Goal: Task Accomplishment & Management: Use online tool/utility

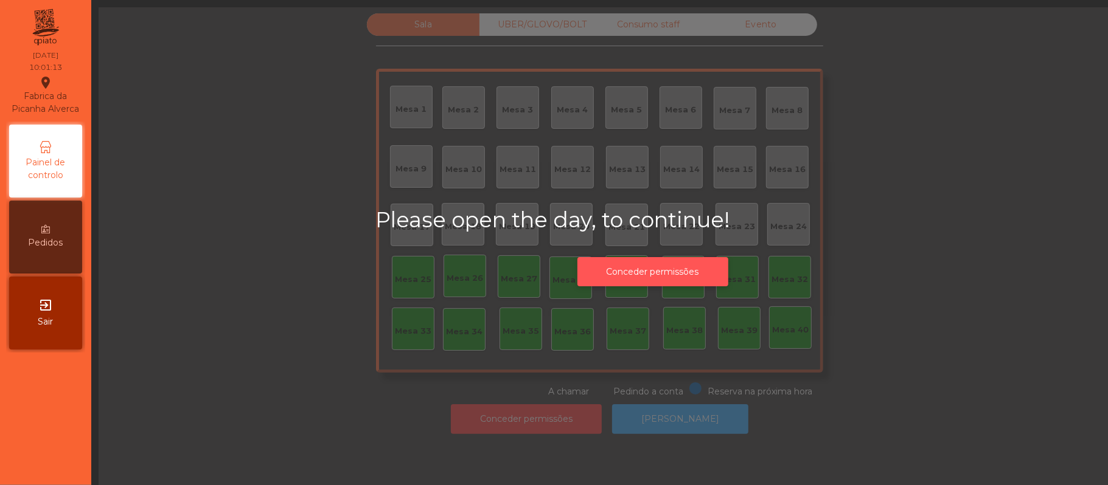
click at [662, 282] on button "Conceder permissões" at bounding box center [652, 272] width 151 height 30
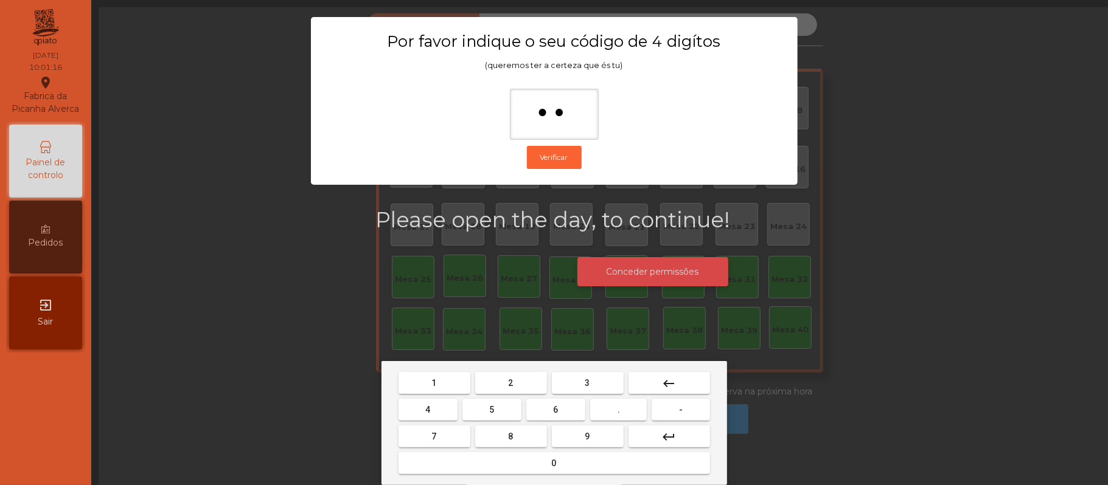
type input "***"
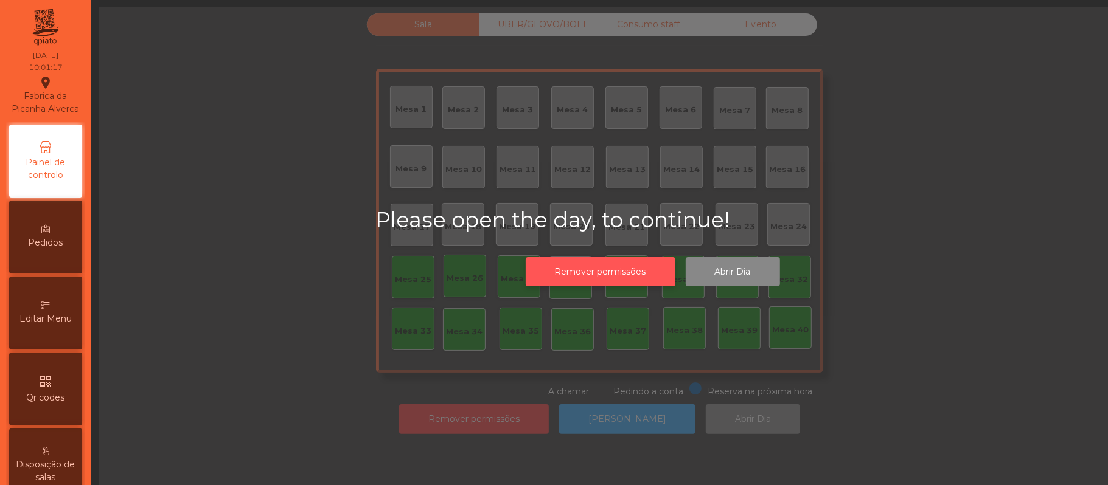
click at [526, 257] on button "Remover permissões" at bounding box center [601, 272] width 150 height 30
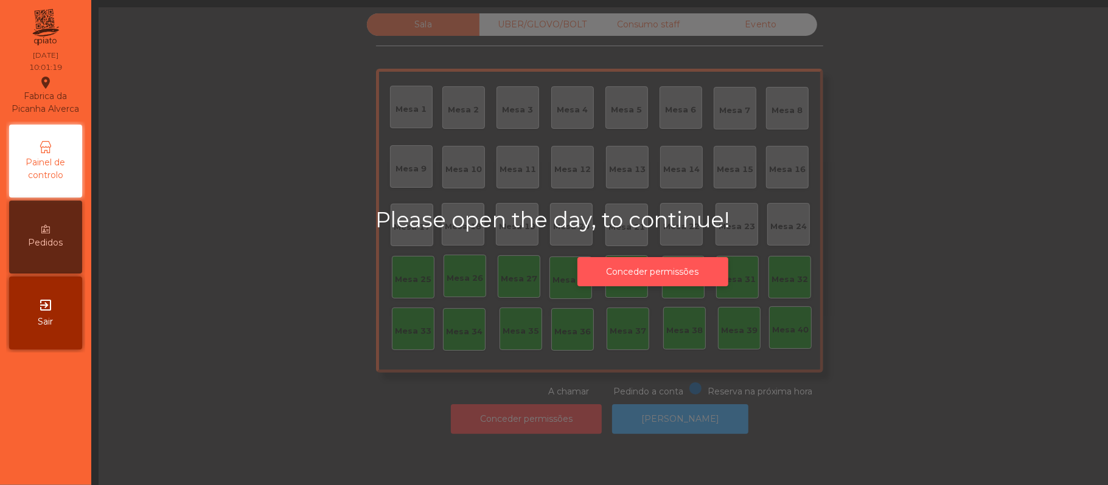
click at [617, 271] on button "Conceder permissões" at bounding box center [652, 272] width 151 height 30
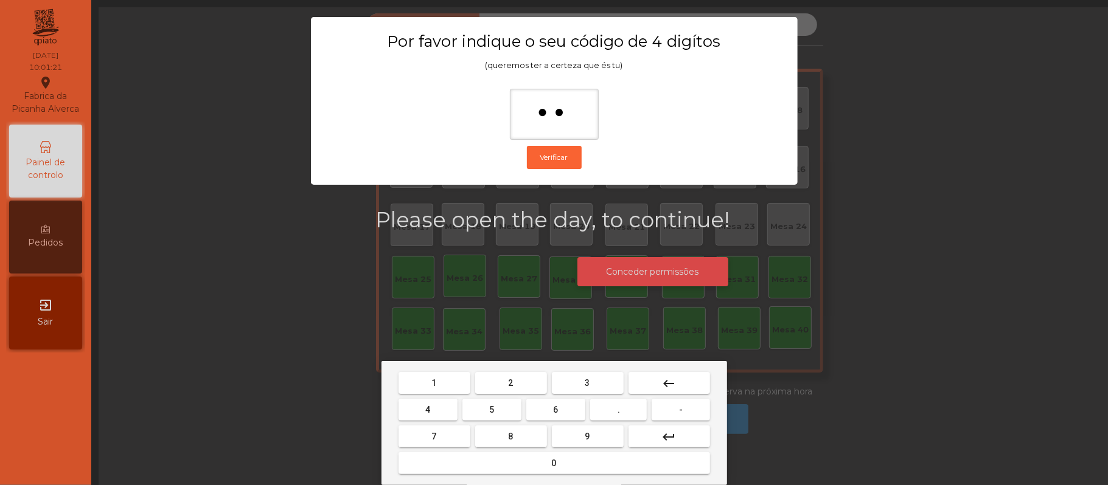
type input "***"
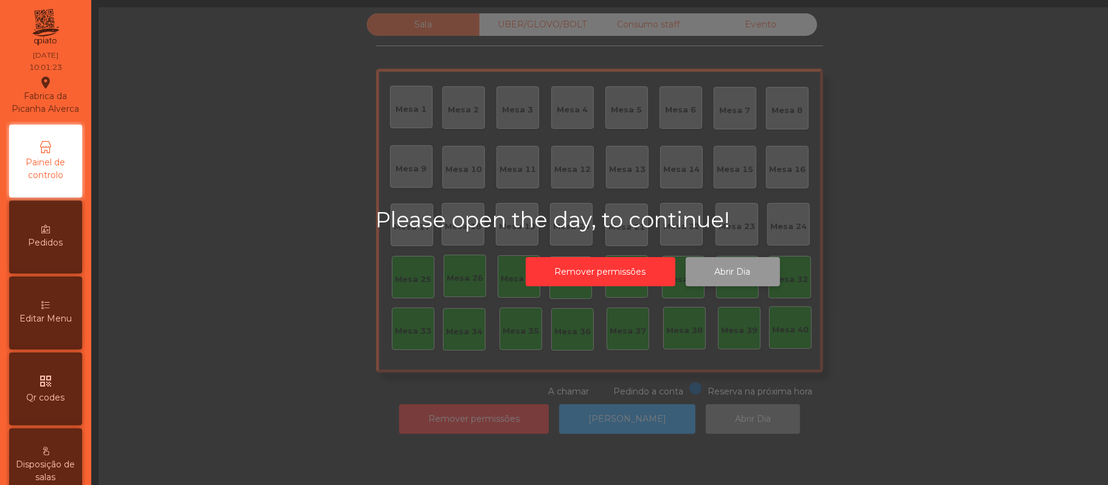
click at [741, 270] on button "Abrir Dia" at bounding box center [733, 272] width 94 height 30
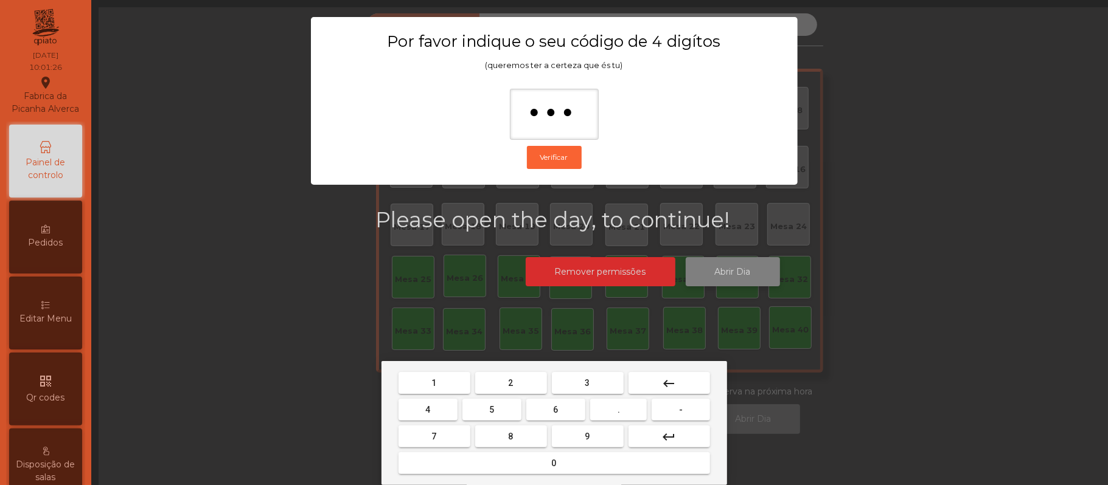
type input "****"
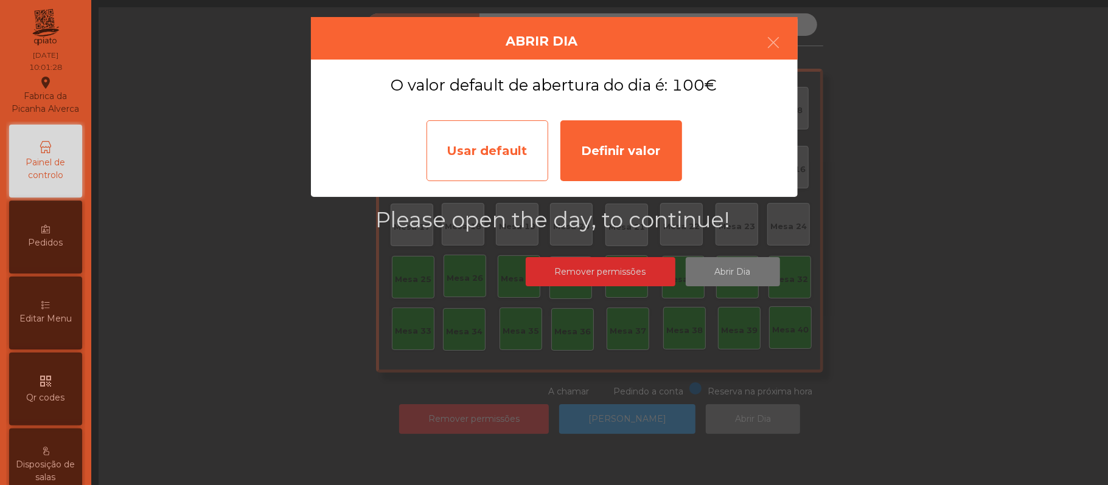
click at [495, 159] on div "Usar default" at bounding box center [487, 150] width 122 height 61
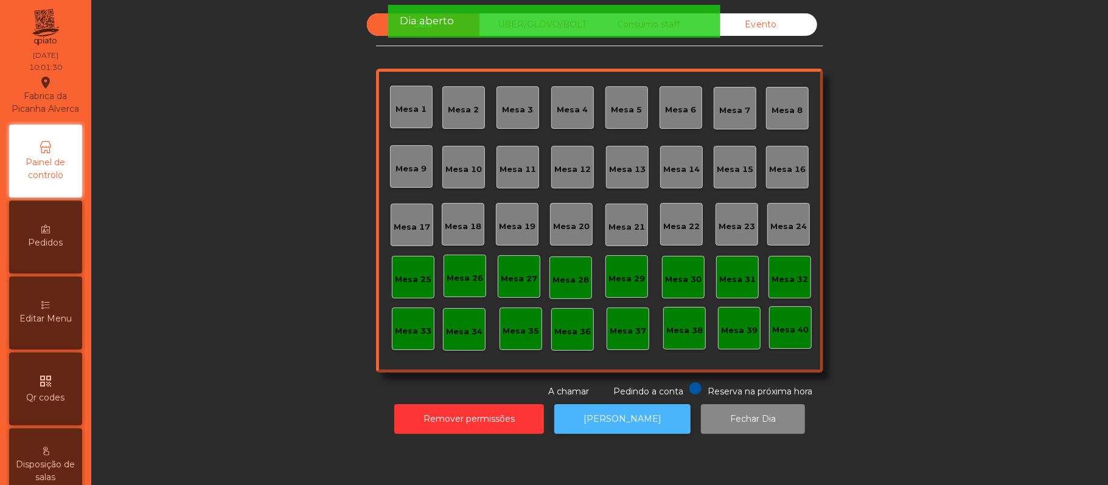
click at [613, 420] on button "[PERSON_NAME]" at bounding box center [622, 420] width 136 height 30
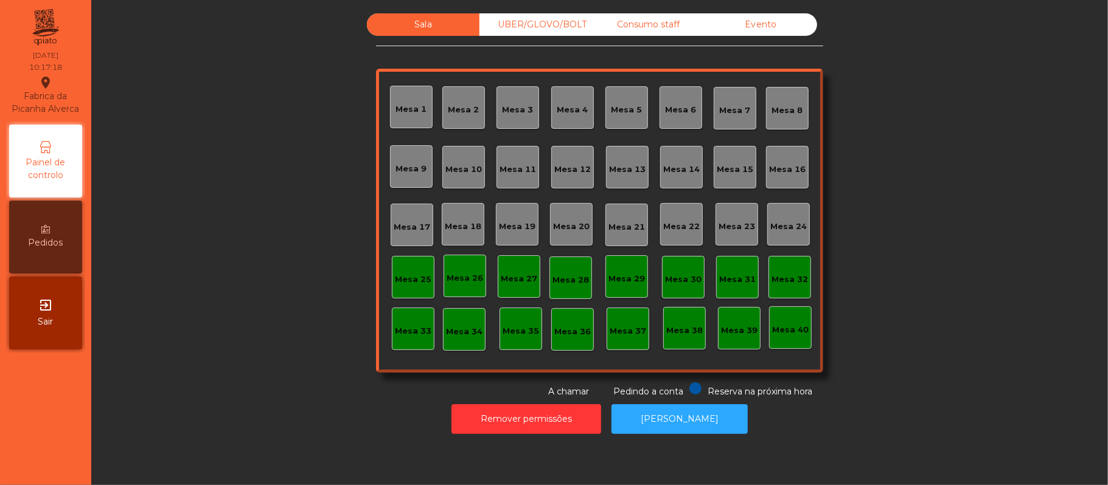
click at [733, 344] on div "Mesa 39" at bounding box center [739, 328] width 43 height 43
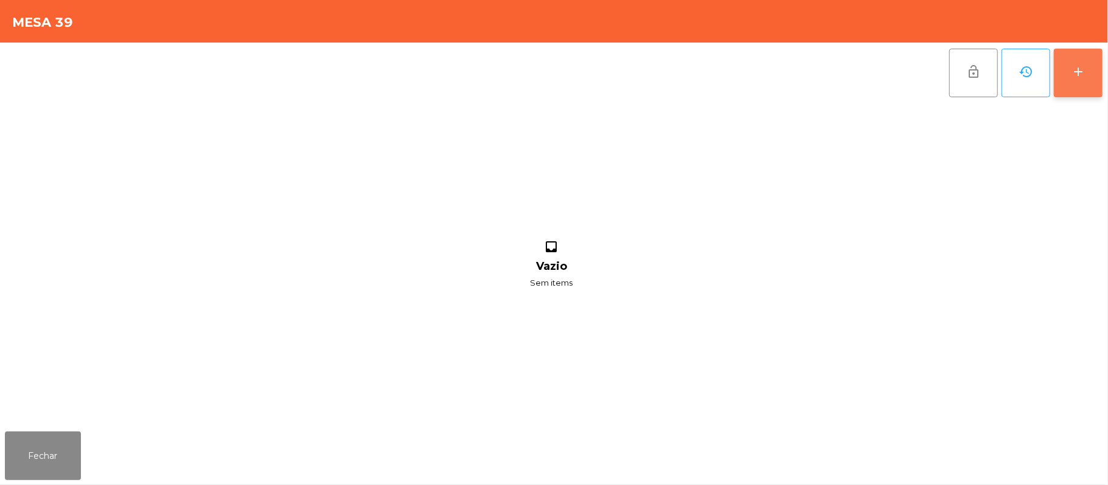
click at [1073, 74] on div "add" at bounding box center [1078, 71] width 15 height 15
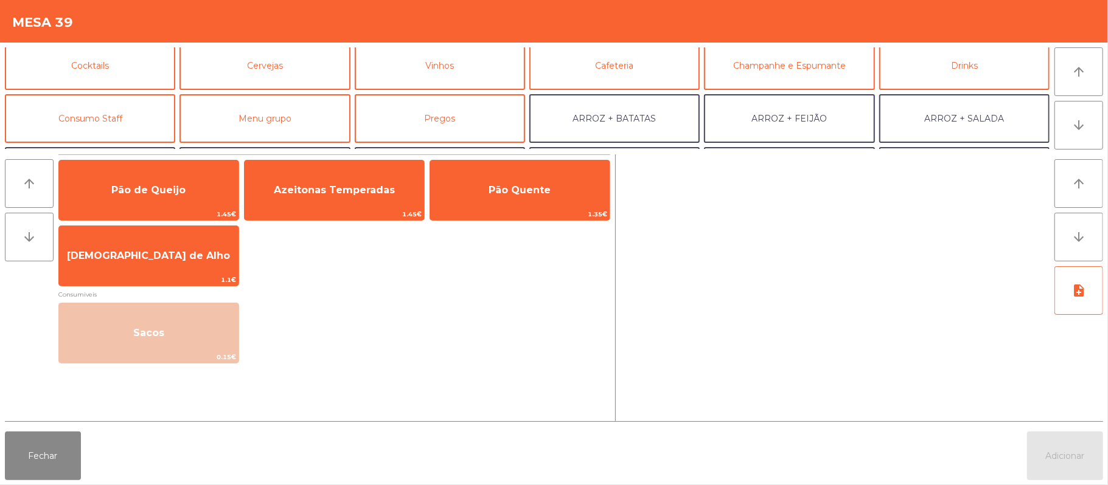
scroll to position [57, 0]
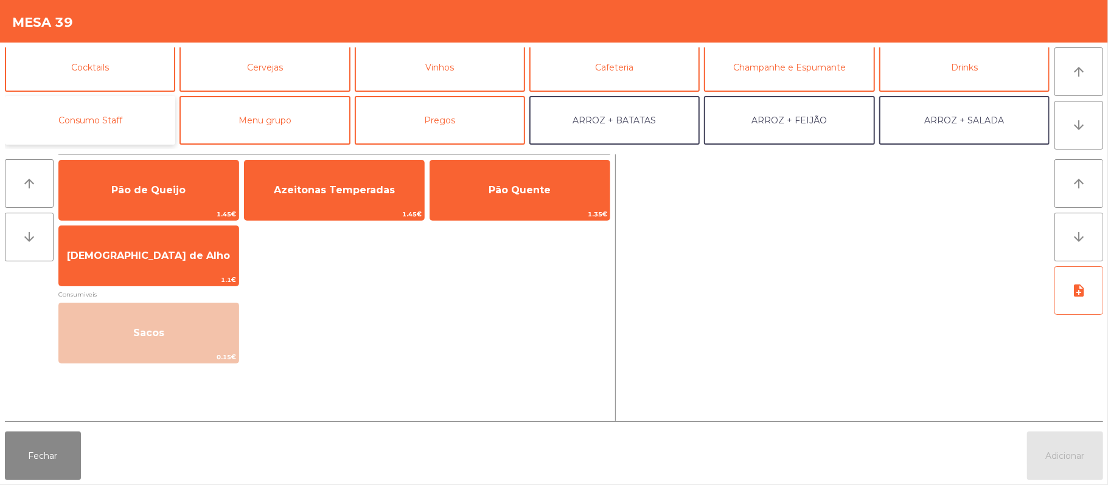
click at [117, 120] on button "Consumo Staff" at bounding box center [90, 120] width 170 height 49
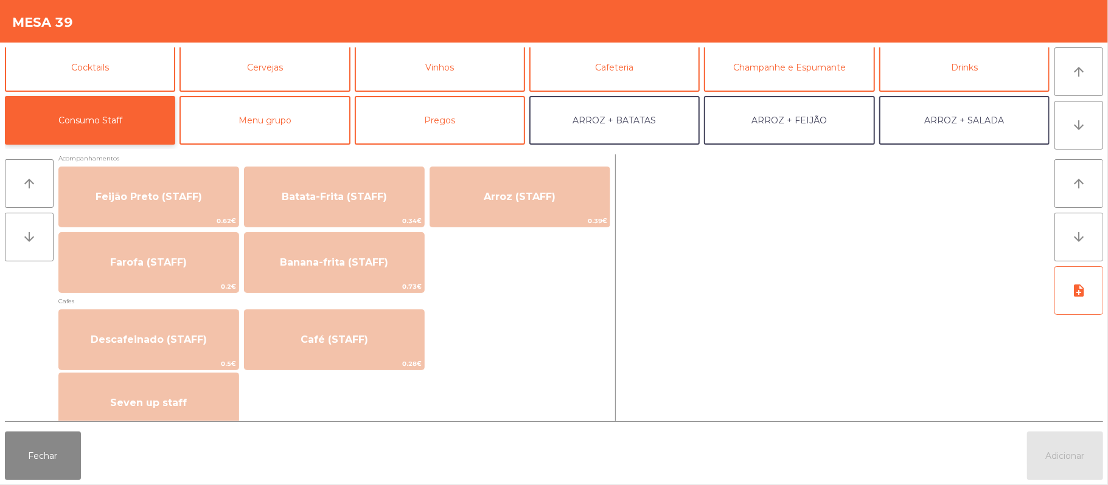
scroll to position [572, 0]
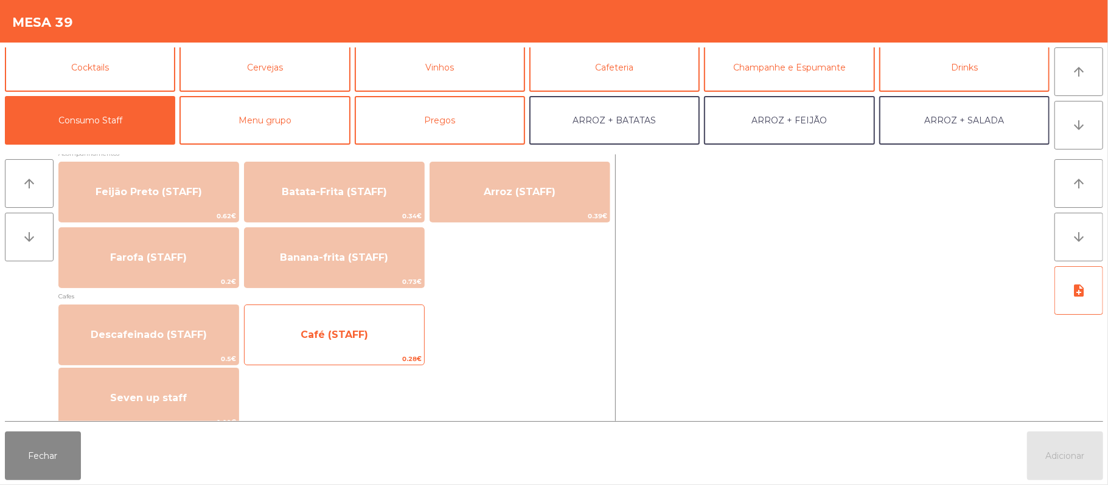
click at [383, 344] on span "Café (STAFF)" at bounding box center [334, 335] width 179 height 33
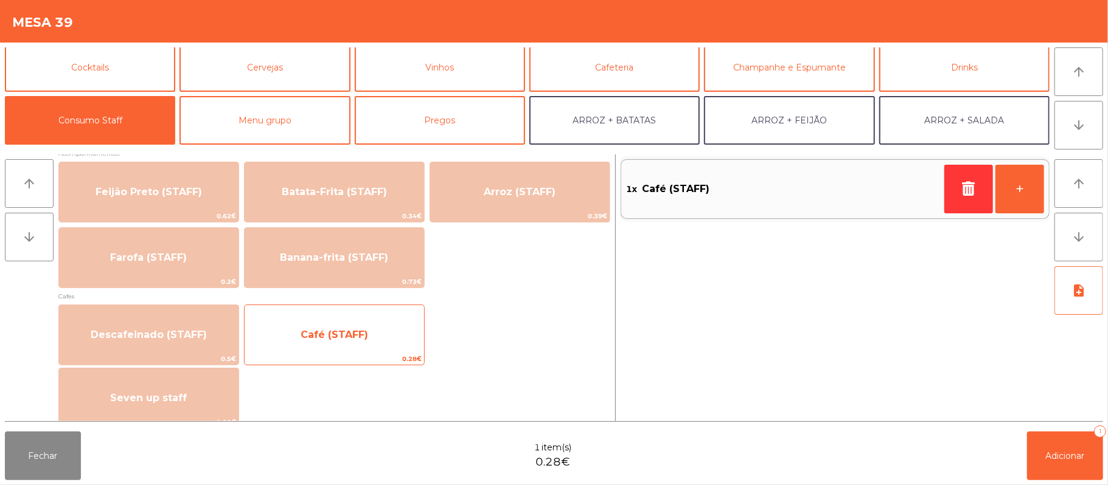
click at [383, 344] on span "Café (STAFF)" at bounding box center [334, 335] width 179 height 33
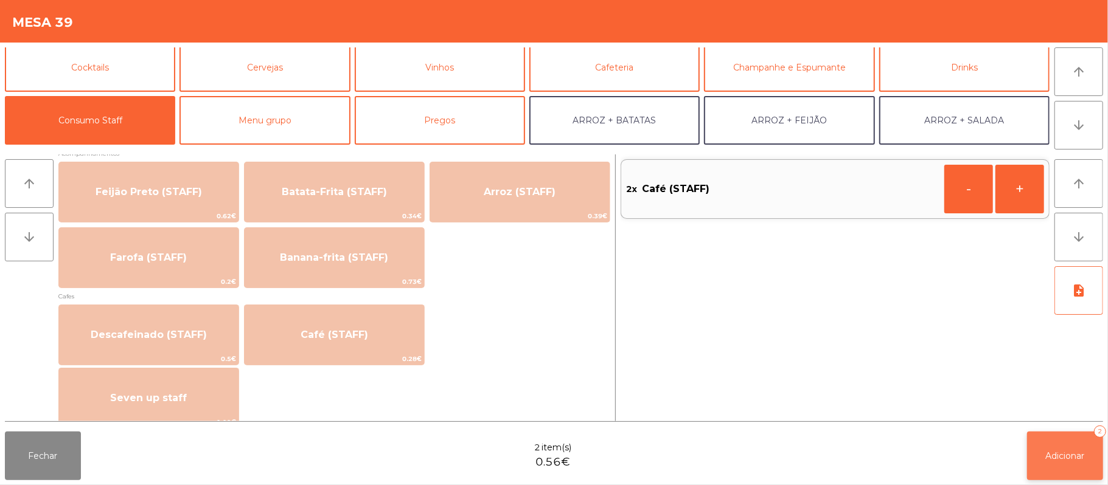
click at [1042, 448] on button "Adicionar 2" at bounding box center [1065, 456] width 76 height 49
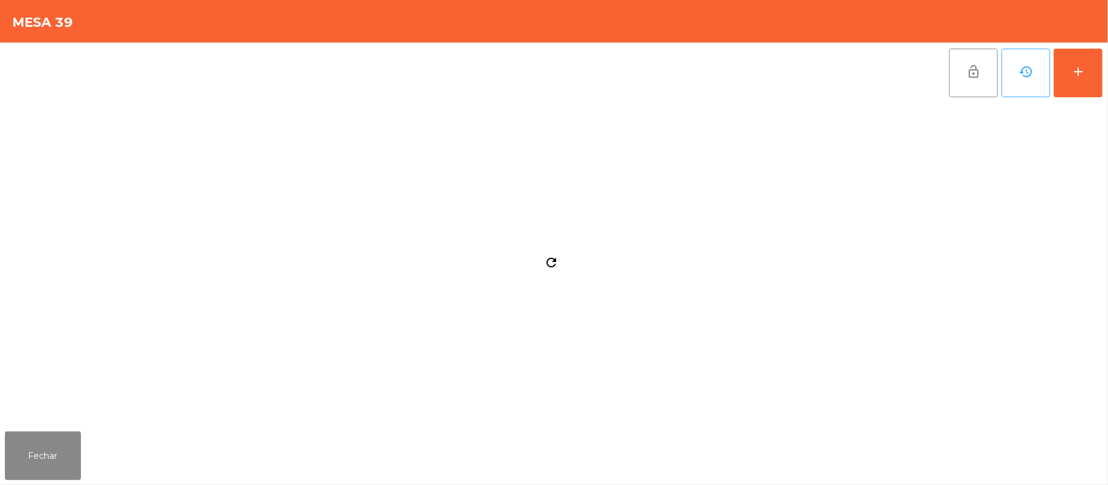
click at [1039, 447] on div "Fechar" at bounding box center [554, 456] width 1108 height 58
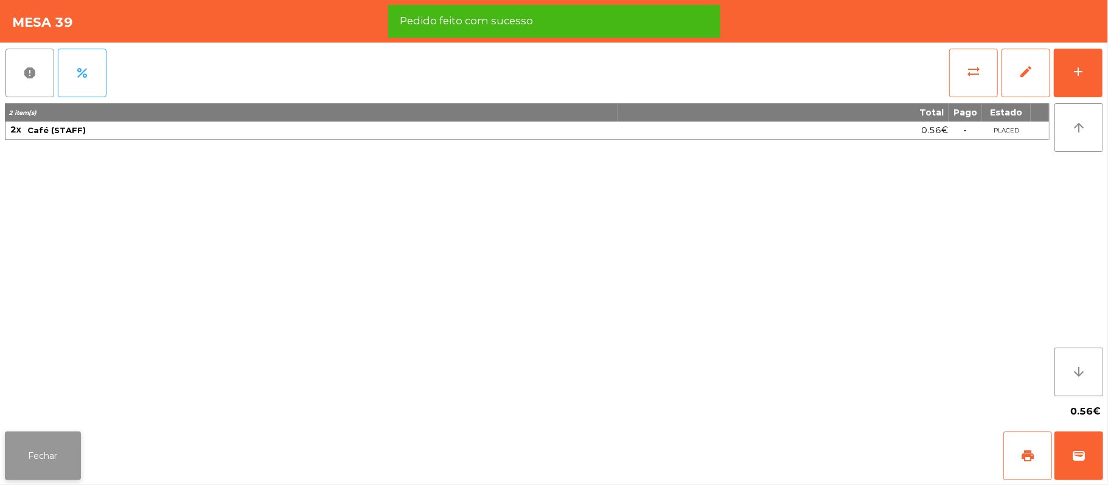
click at [61, 465] on button "Fechar" at bounding box center [43, 456] width 76 height 49
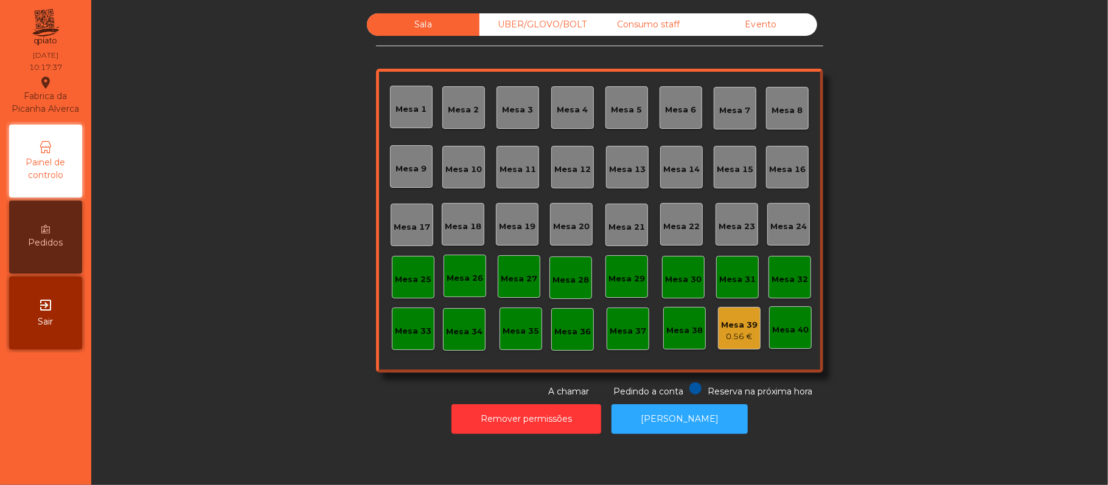
click at [633, 341] on div "Mesa 37" at bounding box center [628, 329] width 43 height 43
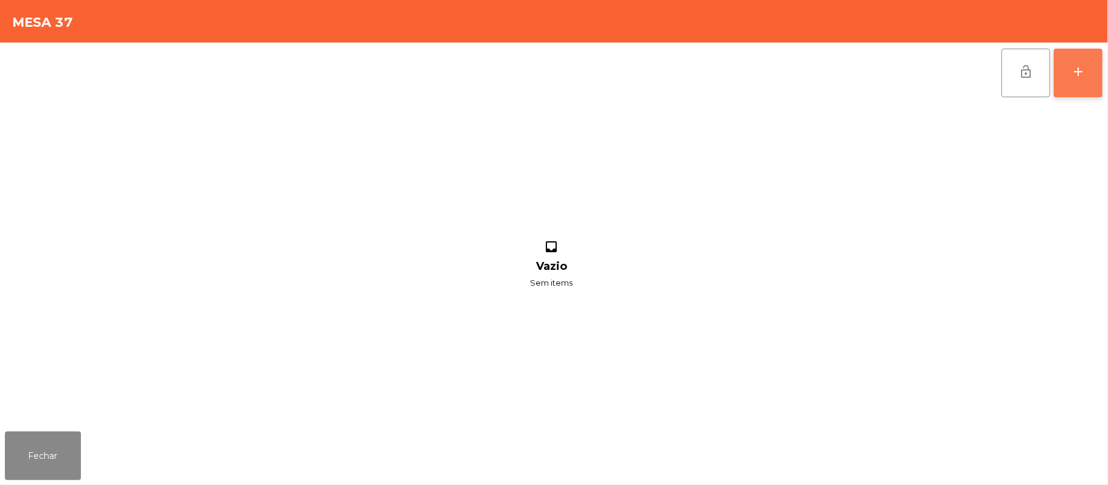
click at [1069, 83] on button "add" at bounding box center [1078, 73] width 49 height 49
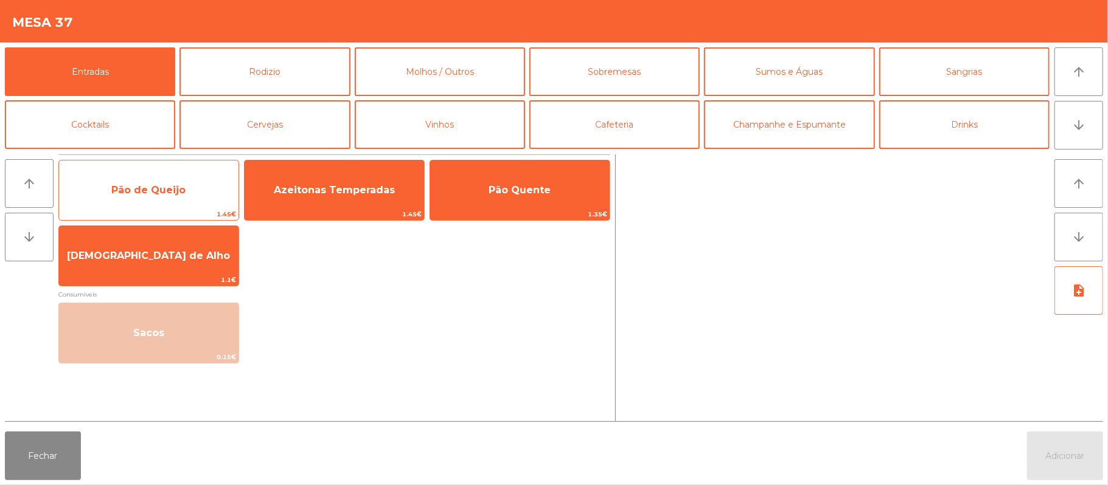
click at [223, 190] on span "Pão de Queijo" at bounding box center [148, 190] width 179 height 33
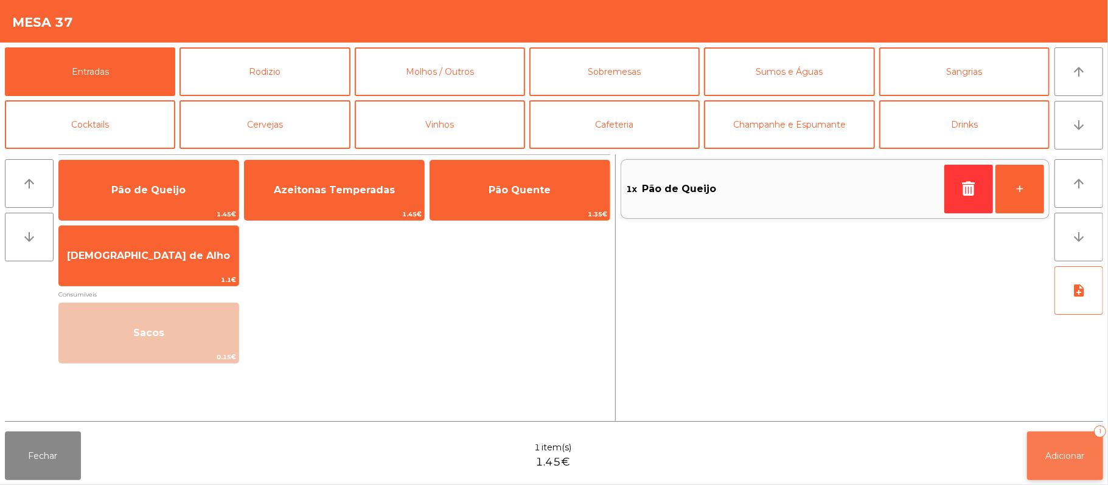
click at [1028, 449] on button "Adicionar 1" at bounding box center [1065, 456] width 76 height 49
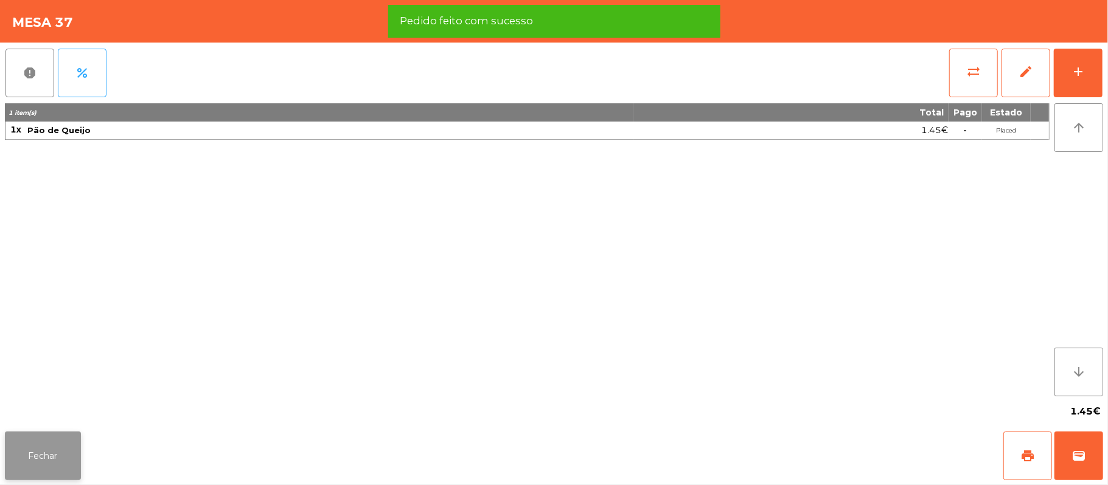
click at [40, 448] on button "Fechar" at bounding box center [43, 456] width 76 height 49
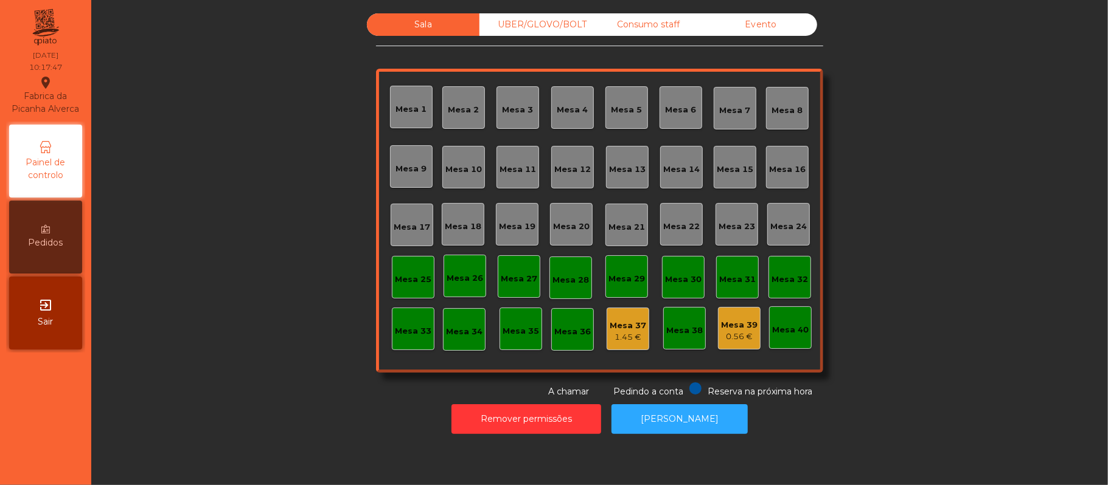
click at [680, 18] on div "Consumo staff" at bounding box center [648, 24] width 113 height 23
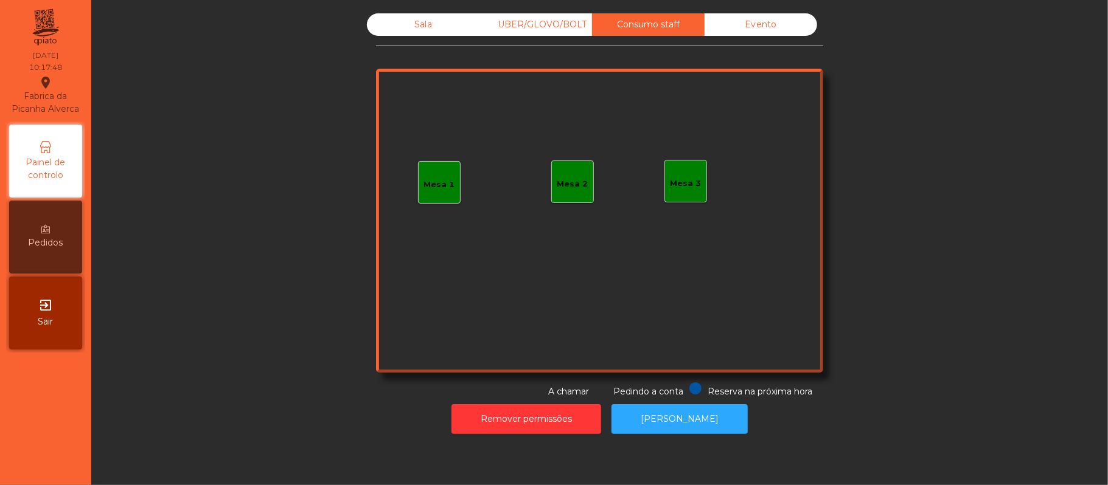
click at [425, 184] on div "Mesa 1" at bounding box center [439, 185] width 31 height 12
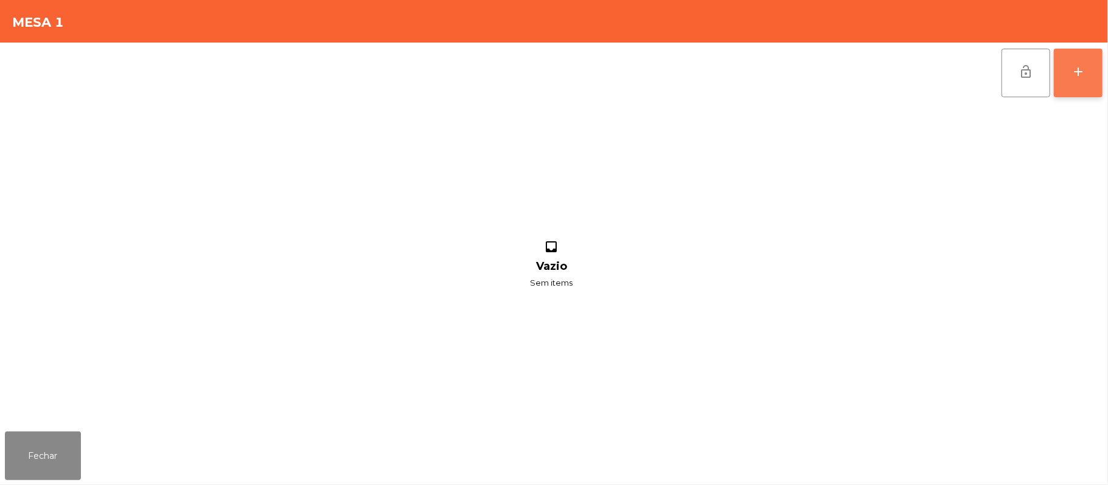
click at [1071, 75] on div "add" at bounding box center [1078, 71] width 15 height 15
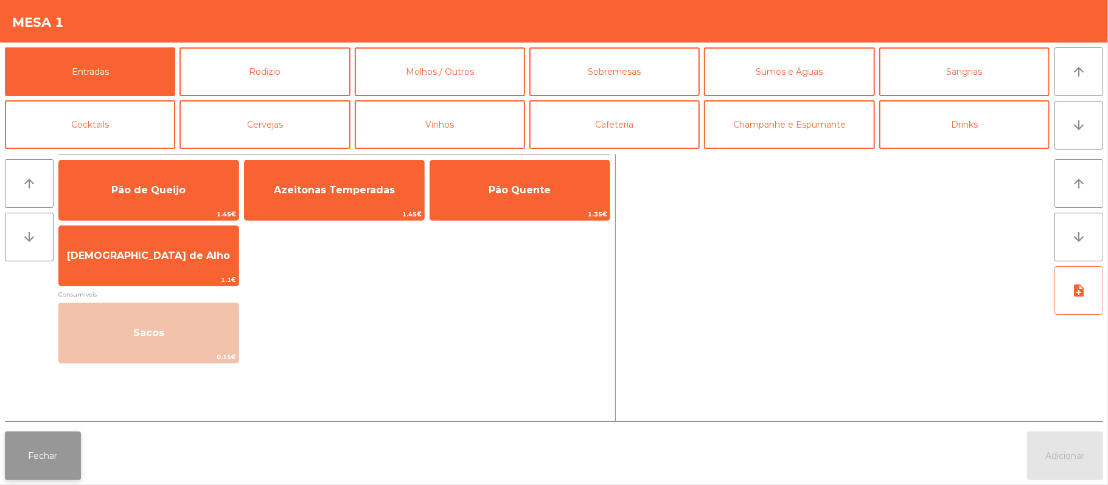
click at [49, 475] on button "Fechar" at bounding box center [43, 456] width 76 height 49
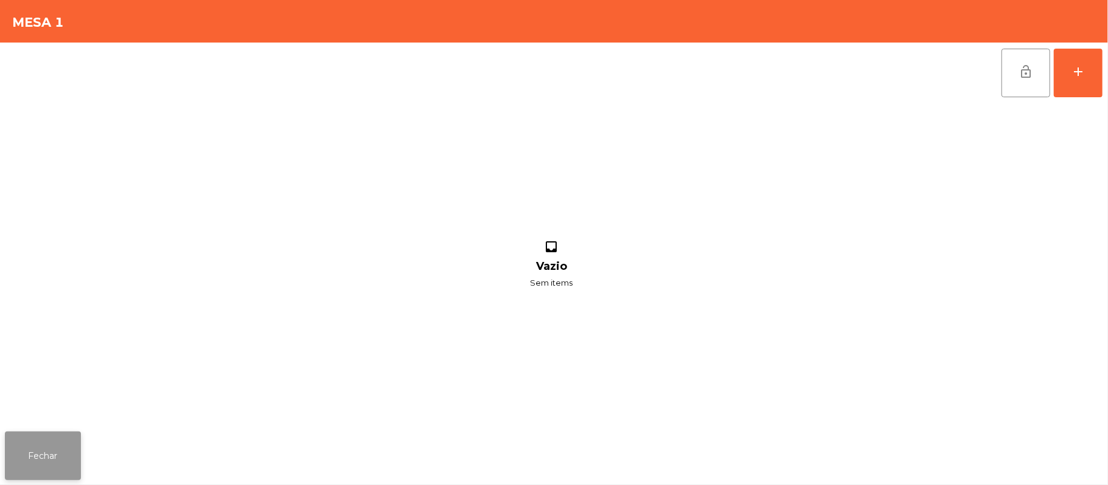
click at [69, 455] on button "Fechar" at bounding box center [43, 456] width 76 height 49
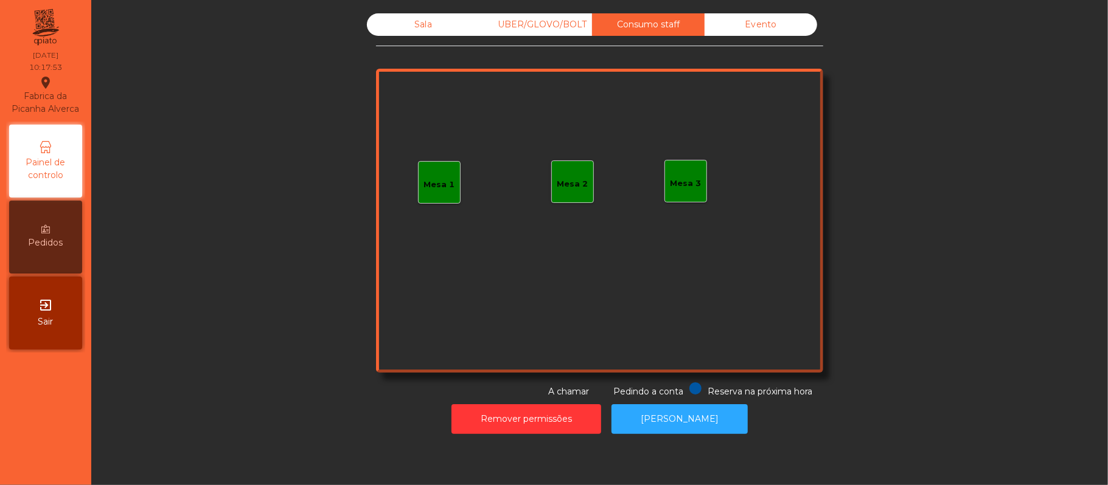
click at [434, 193] on div "Mesa 1" at bounding box center [439, 182] width 43 height 43
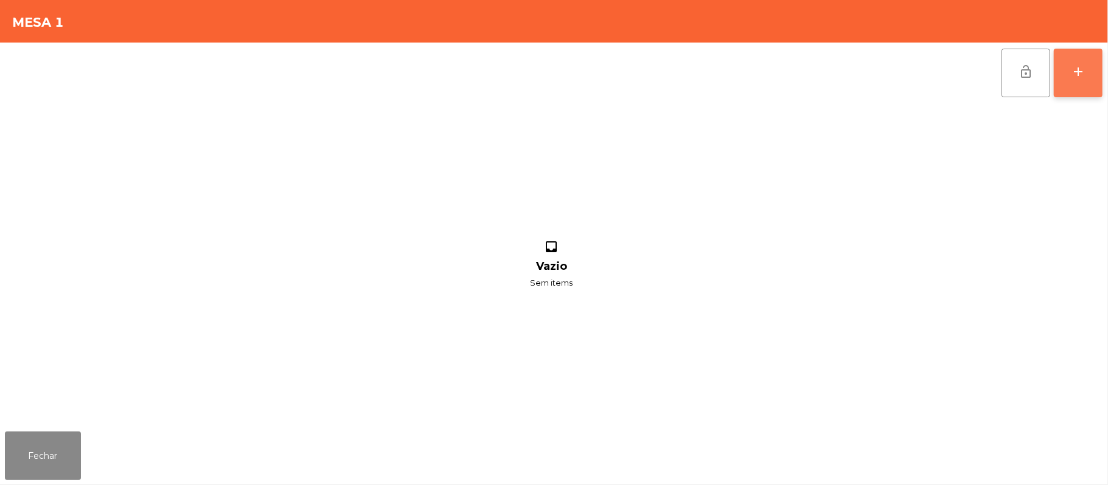
click at [1101, 82] on button "add" at bounding box center [1078, 73] width 49 height 49
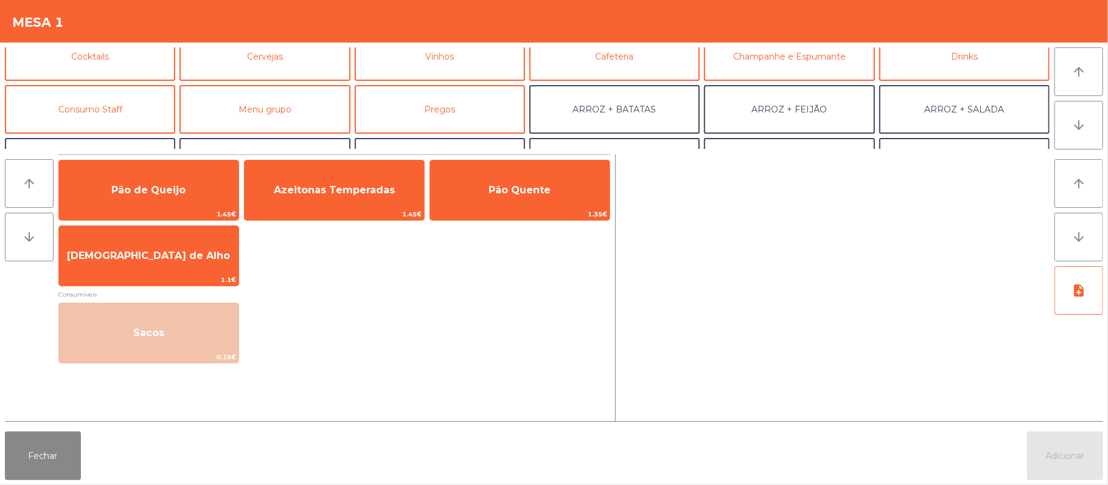
scroll to position [74, 0]
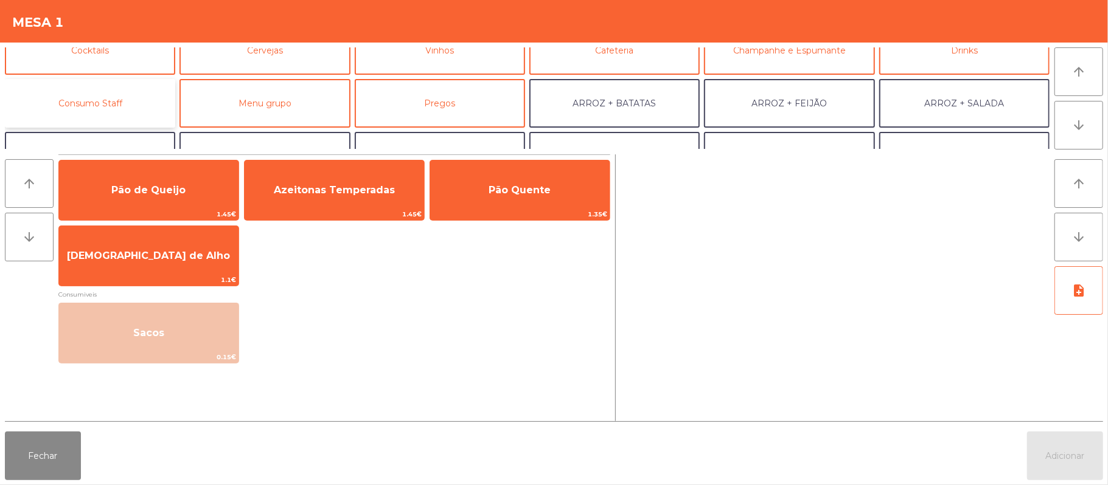
click at [127, 95] on button "Consumo Staff" at bounding box center [90, 103] width 170 height 49
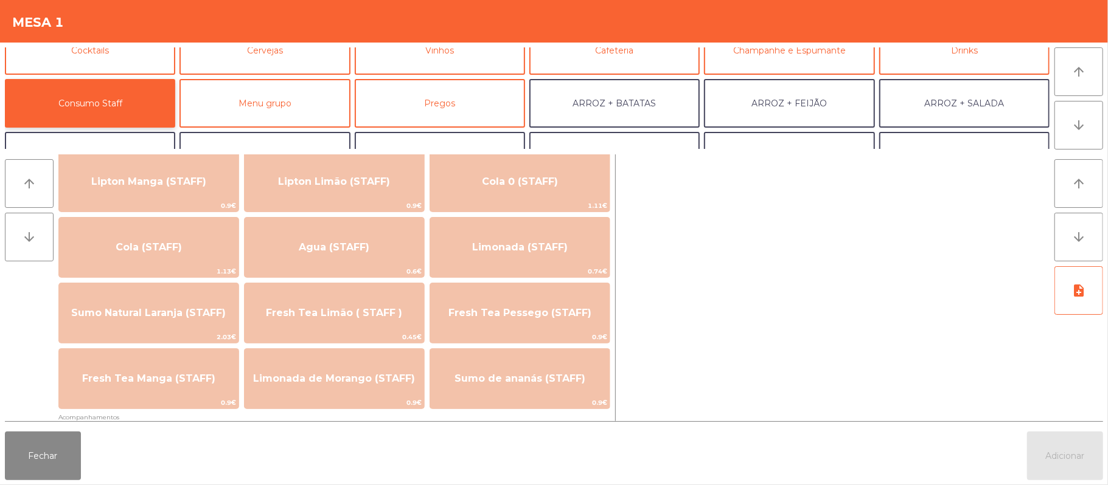
scroll to position [220, 0]
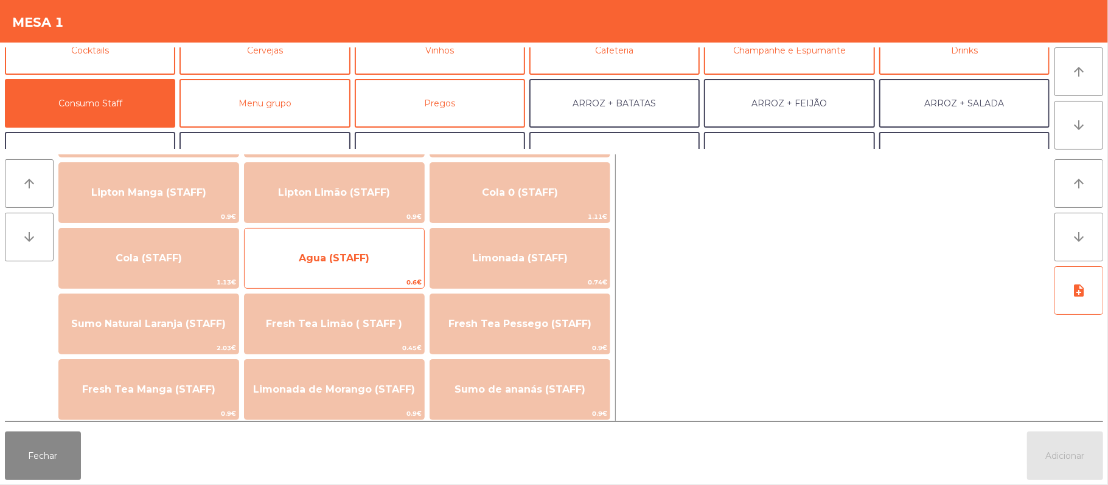
click at [382, 275] on div "Agua (STAFF) 0.6€" at bounding box center [334, 258] width 181 height 61
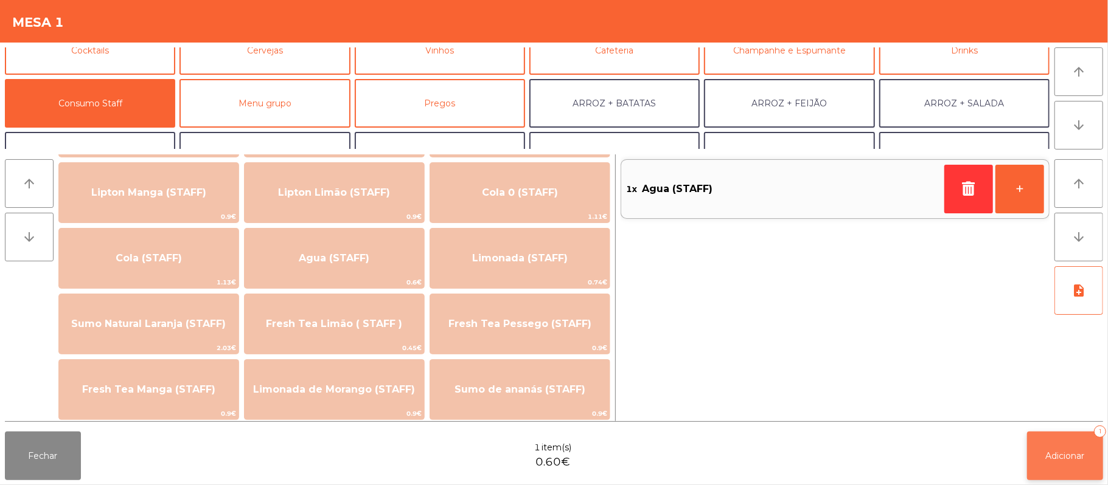
click at [1052, 471] on button "Adicionar 1" at bounding box center [1065, 456] width 76 height 49
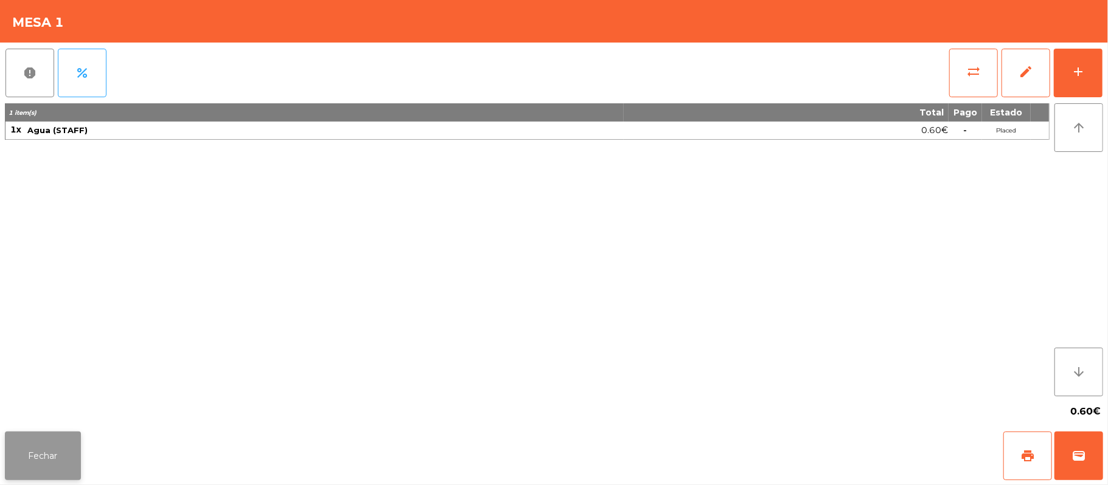
click at [62, 465] on button "Fechar" at bounding box center [43, 456] width 76 height 49
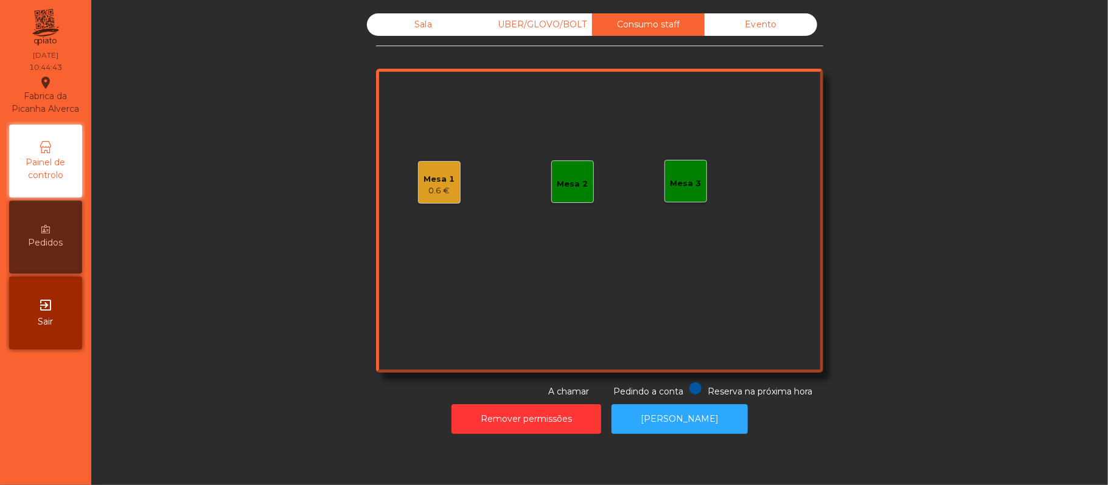
click at [419, 30] on div "Sala" at bounding box center [423, 24] width 113 height 23
